Goal: Information Seeking & Learning: Learn about a topic

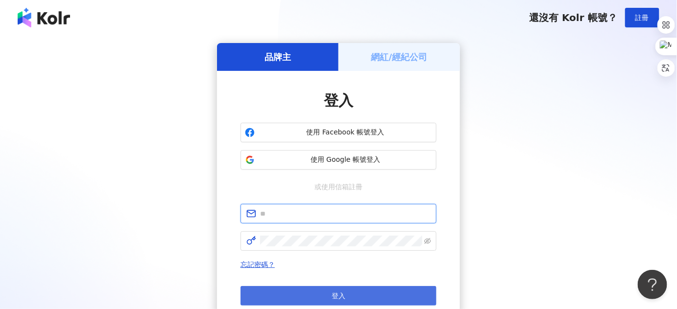
type input "**********"
click at [370, 291] on button "登入" at bounding box center [338, 296] width 196 height 20
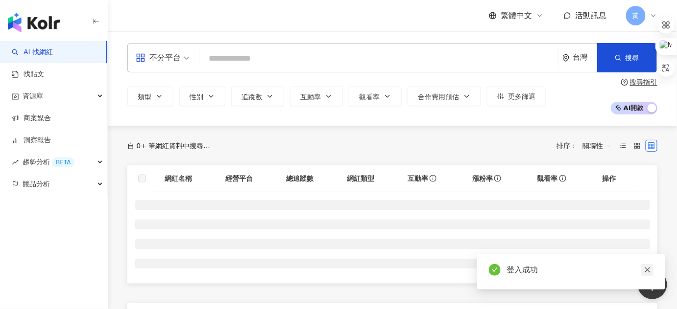
click at [647, 269] on icon "close" at bounding box center [647, 270] width 7 height 7
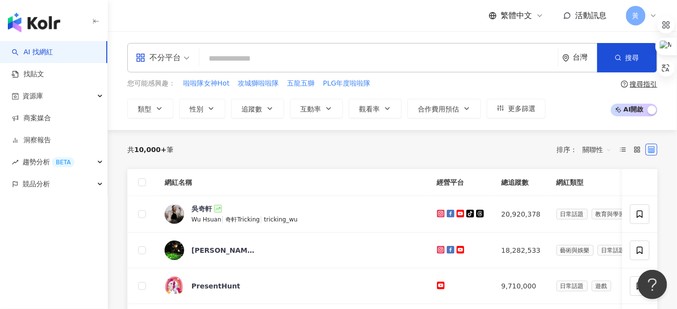
click at [230, 64] on input "search" at bounding box center [378, 58] width 351 height 19
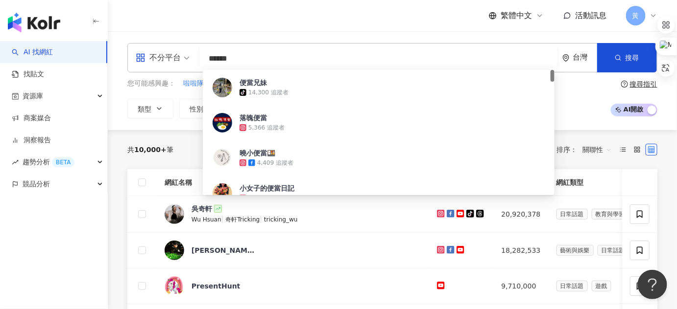
type input "*****"
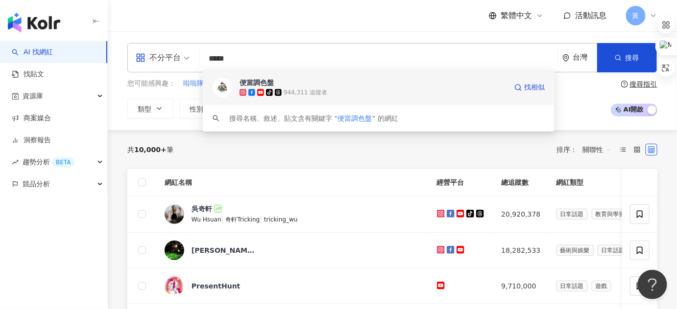
click at [261, 95] on icon at bounding box center [260, 92] width 7 height 7
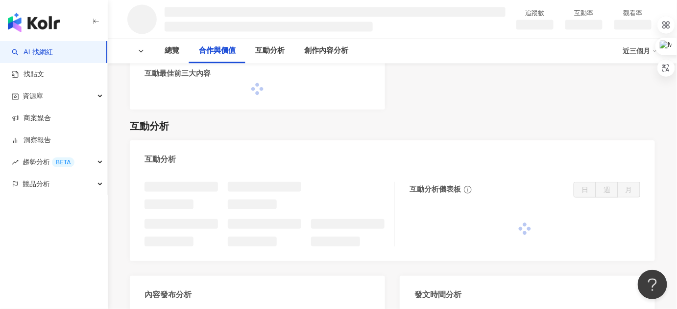
scroll to position [801, 0]
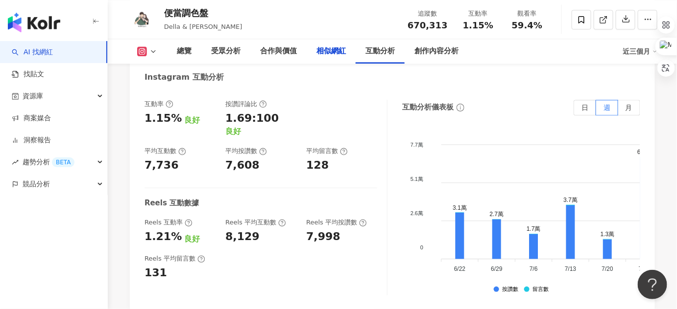
scroll to position [1763, 0]
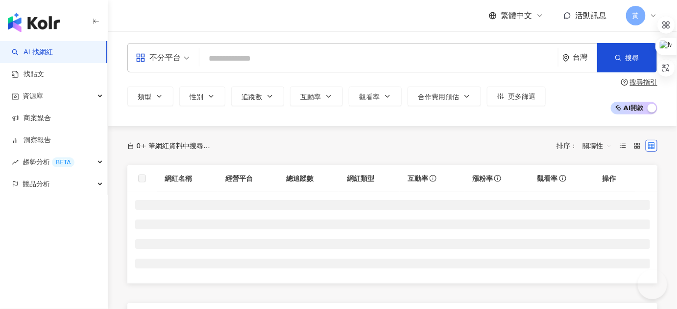
click at [264, 61] on input "search" at bounding box center [378, 58] width 351 height 19
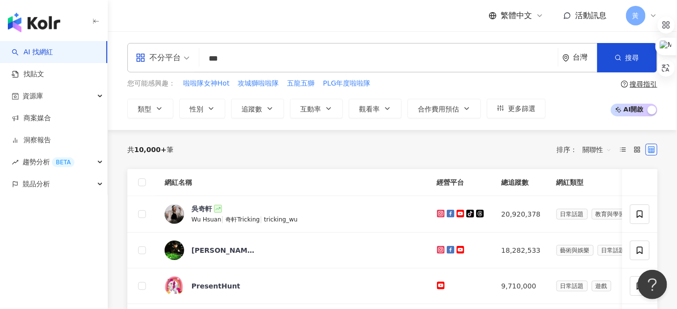
type input "**"
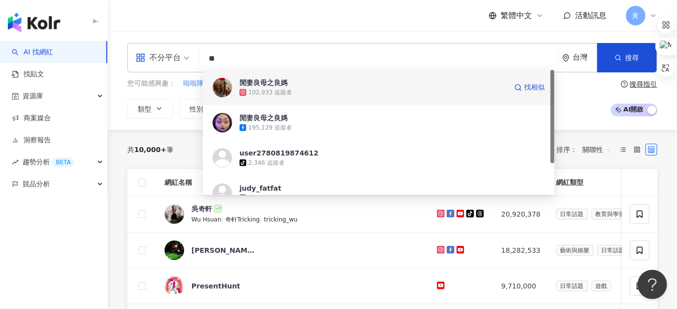
click at [290, 84] on span "閒妻良母之良媽" at bounding box center [372, 83] width 267 height 10
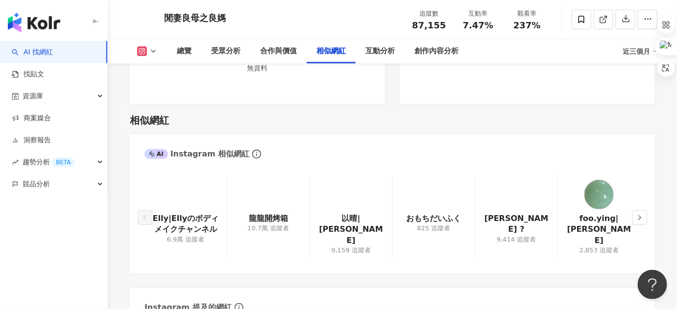
scroll to position [1469, 0]
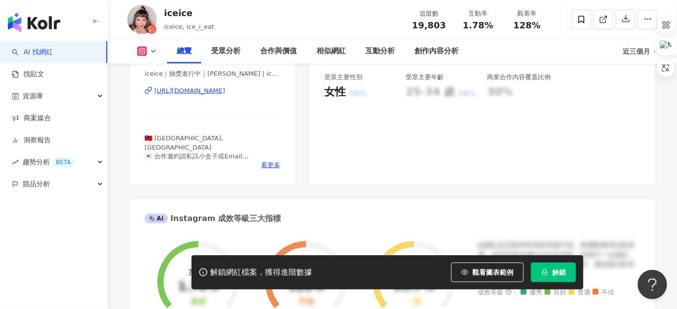
click at [567, 278] on button "解鎖" at bounding box center [553, 273] width 45 height 20
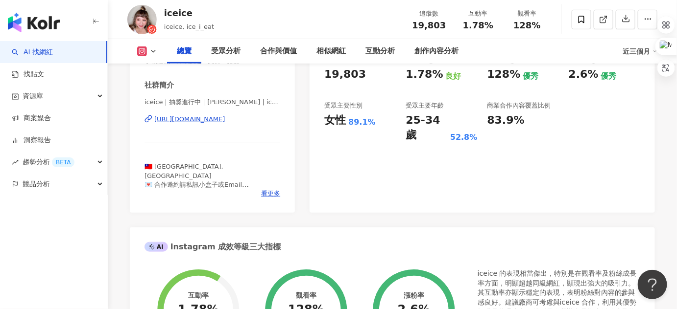
scroll to position [104, 0]
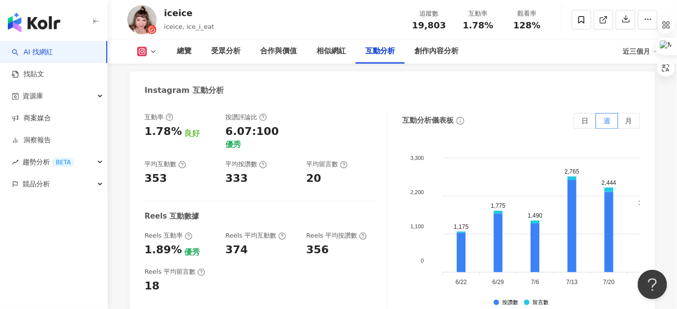
scroll to position [1963, 0]
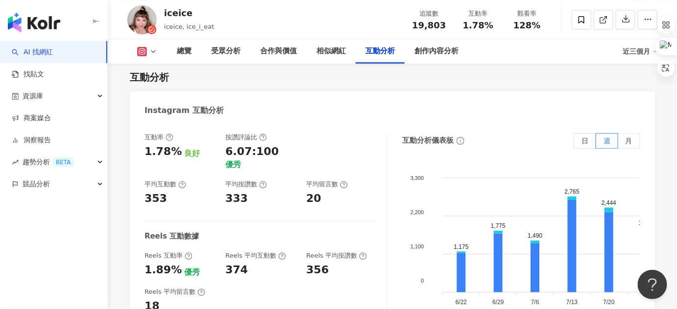
click at [296, 173] on div "互動率 1.78% 良好 按讚評論比 6.07:100 優秀 平均互動數 353 平均按讚數 333 平均留言數 20" at bounding box center [260, 169] width 233 height 73
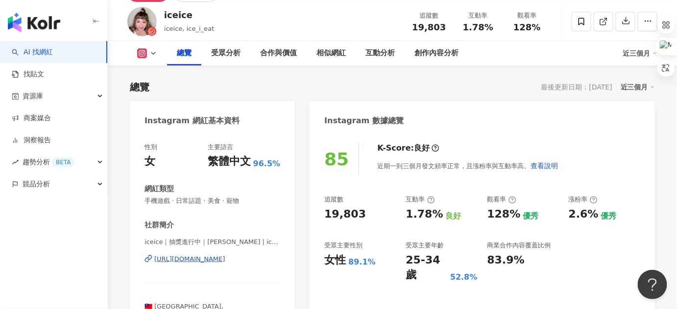
scroll to position [89, 0]
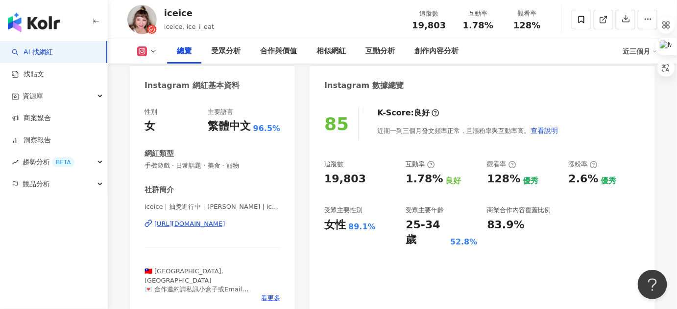
click at [510, 108] on div "K-Score : 良好 近期一到三個月發文頻率正常，且漲粉率與互動率高。 查看說明" at bounding box center [462, 124] width 191 height 33
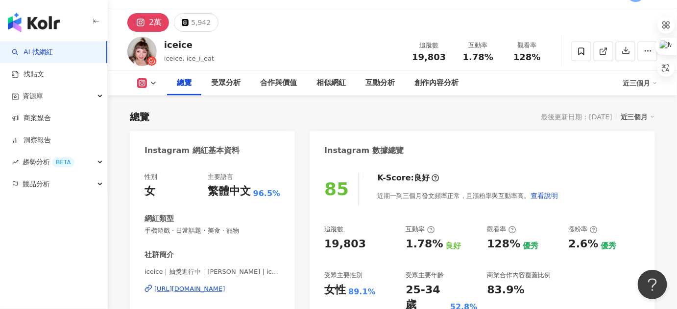
scroll to position [44, 0]
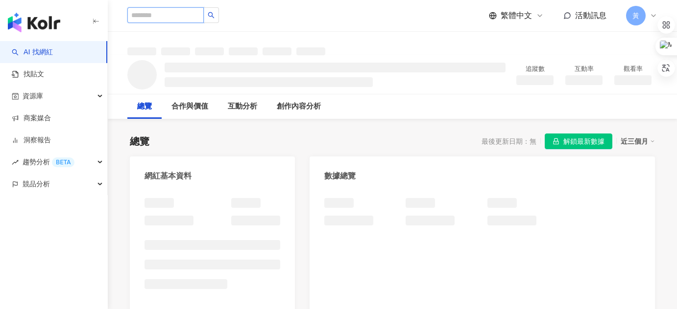
click at [183, 17] on input "search" at bounding box center [165, 15] width 76 height 16
type input "**"
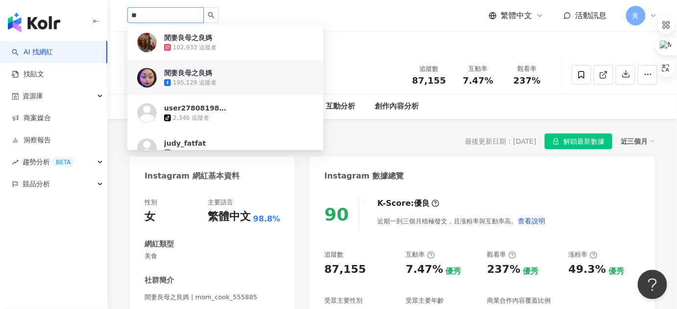
click at [194, 83] on div "195,129 追蹤者" at bounding box center [195, 83] width 44 height 8
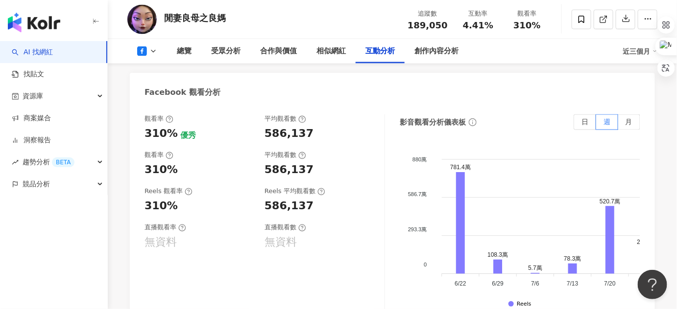
scroll to position [1781, 0]
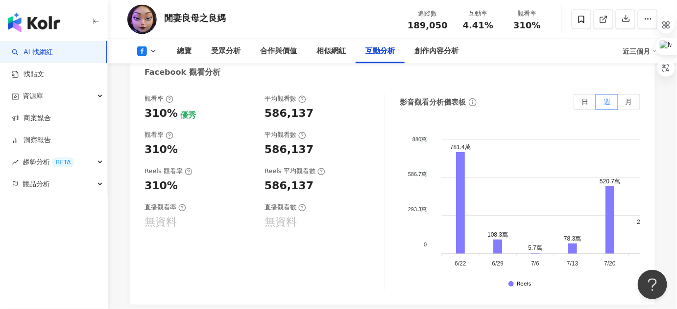
click at [211, 164] on div "觀看率 310% 優秀 平均觀看數 586,137 觀看率 310% 平均觀看數 586,137 Reels 觀看率 310% Reels 平均觀看數 586…" at bounding box center [264, 193] width 240 height 196
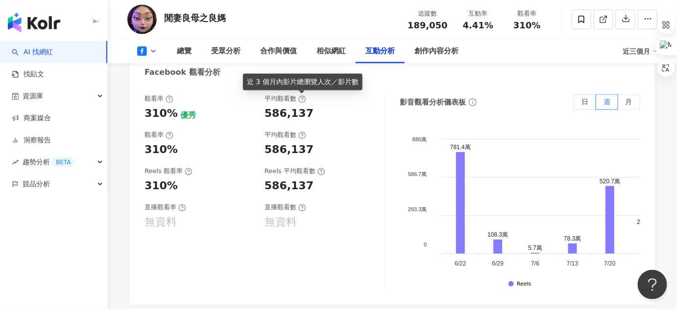
click at [303, 100] on icon at bounding box center [302, 99] width 8 height 8
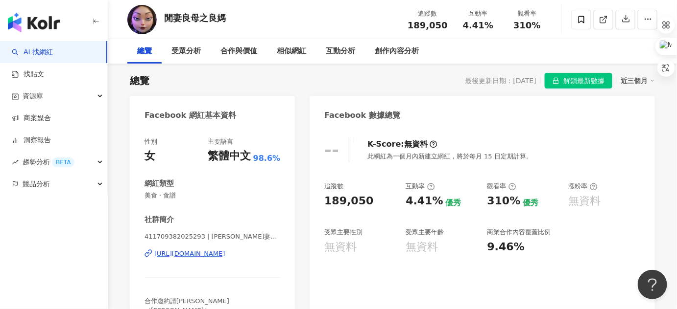
scroll to position [0, 0]
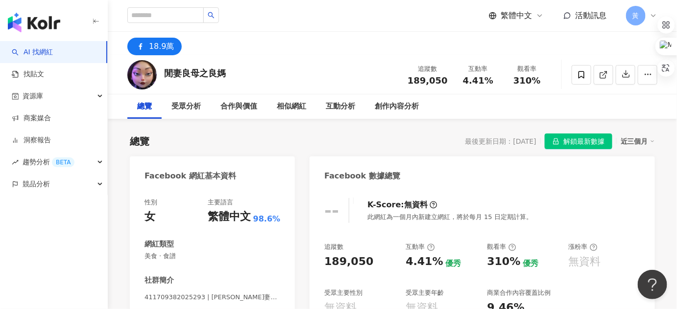
drag, startPoint x: 509, startPoint y: 141, endPoint x: 538, endPoint y: 141, distance: 28.4
click at [538, 141] on div "最後更新日期：2025/9/18 解鎖最新數據 近三個月" at bounding box center [560, 142] width 190 height 16
click at [465, 141] on div "最後更新日期：2025/9/18" at bounding box center [500, 142] width 71 height 8
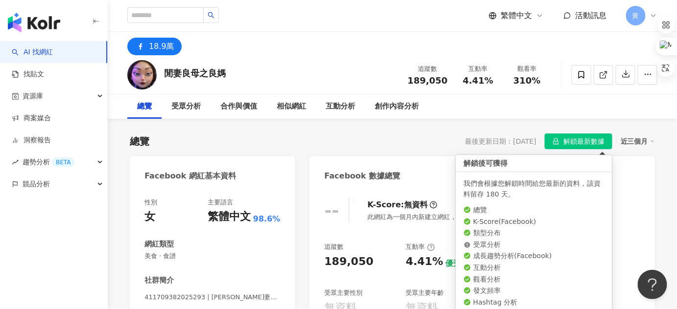
click at [594, 142] on span "解鎖最新數據" at bounding box center [583, 142] width 41 height 16
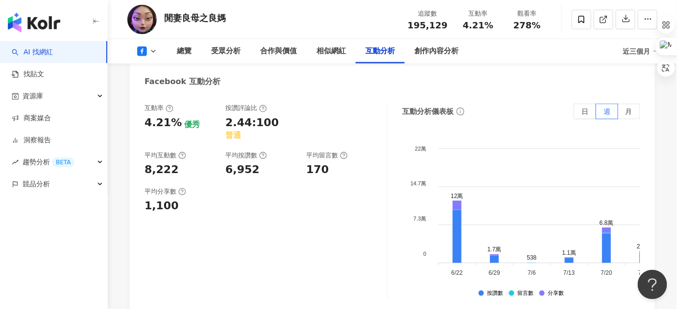
scroll to position [1476, 0]
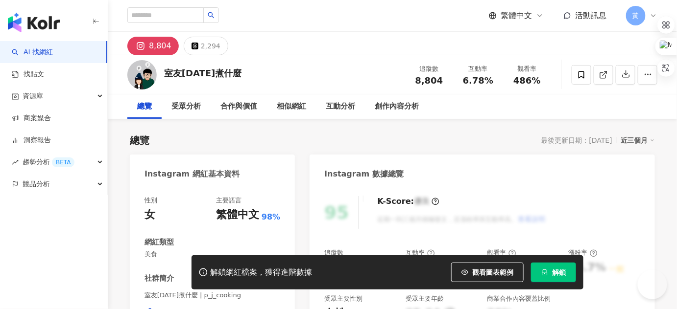
click at [565, 273] on span "解鎖" at bounding box center [559, 273] width 14 height 8
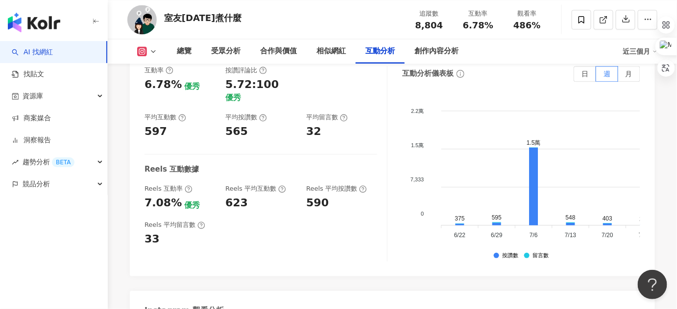
scroll to position [1930, 0]
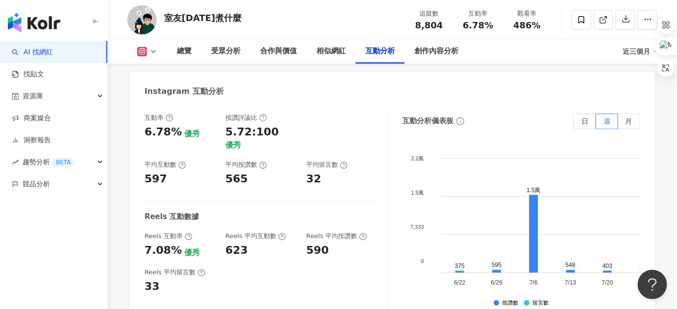
click at [330, 126] on div "互動率 6.78% 優秀 按讚評論比 5.72:100 優秀 平均互動數 597 平均按讚數 565 平均留言數 32" at bounding box center [260, 150] width 233 height 73
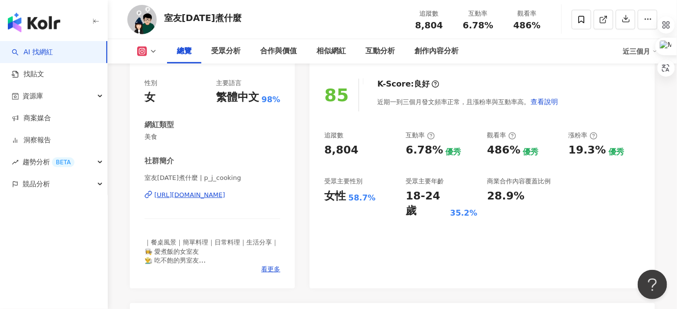
scroll to position [133, 0]
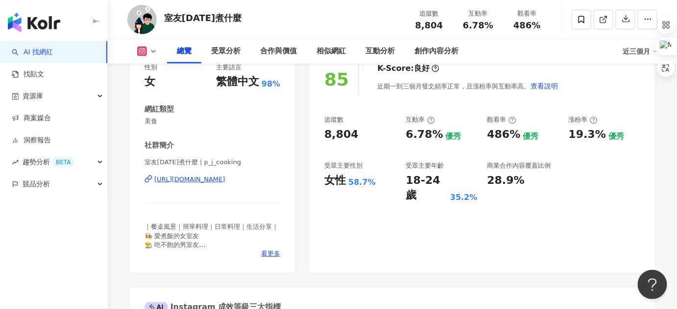
click at [449, 214] on div "85 K-Score : 良好 近期一到三個月發文頻率正常，且漲粉率與互動率高。 查看說明 追蹤數 8,804 互動率 6.78% 優秀 觀看率 486% 優…" at bounding box center [481, 163] width 345 height 220
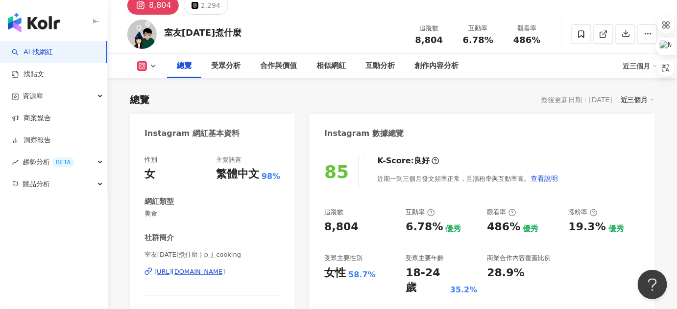
scroll to position [0, 0]
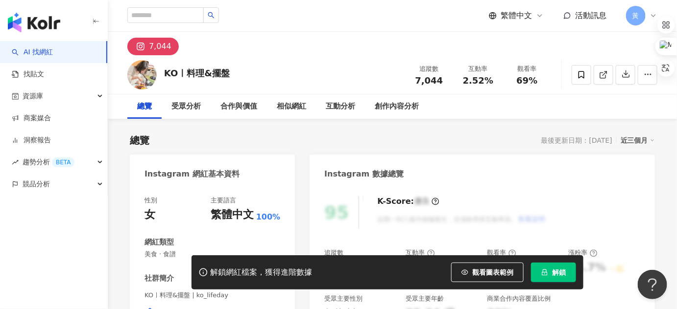
click at [553, 279] on button "解鎖" at bounding box center [553, 273] width 45 height 20
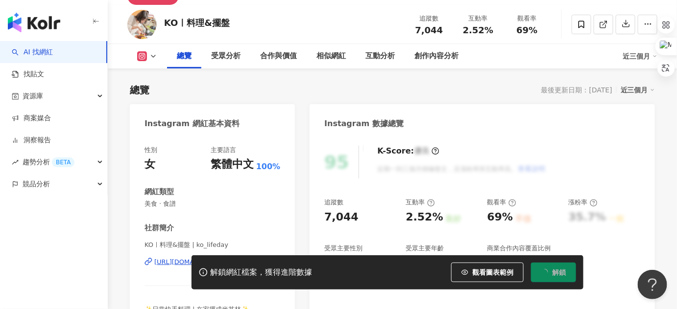
scroll to position [89, 0]
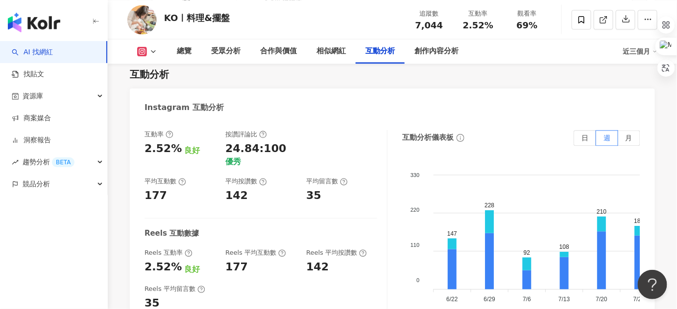
scroll to position [1841, 0]
